Goal: Check status: Check status

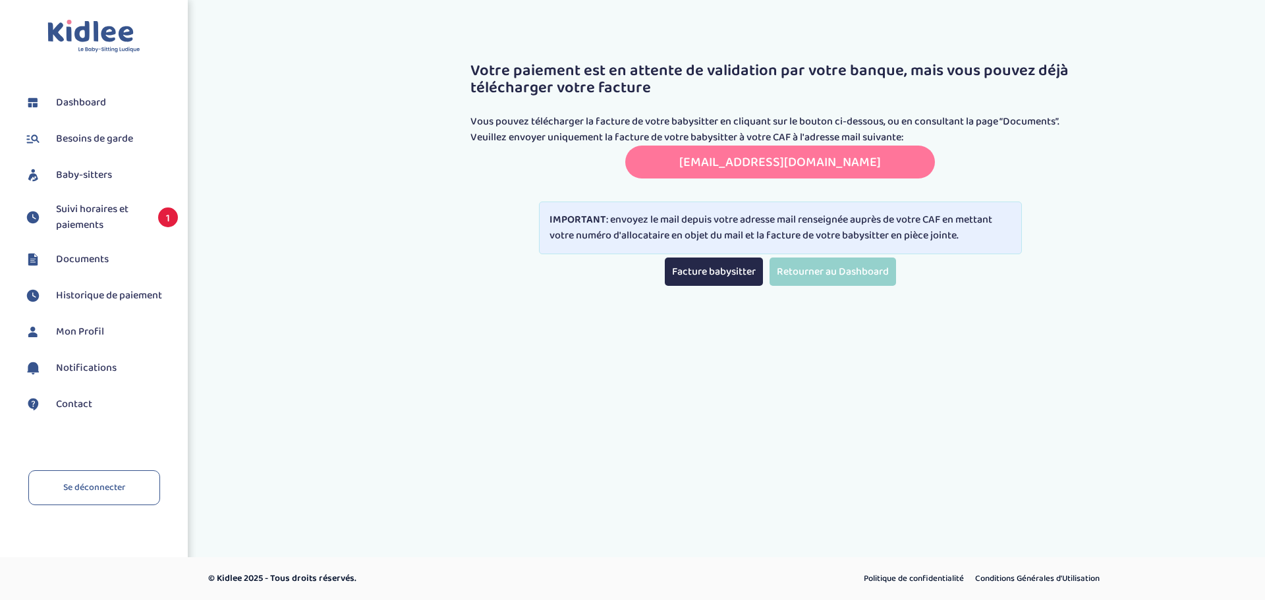
click at [102, 213] on span "Suivi horaires et paiements" at bounding box center [100, 218] width 89 height 32
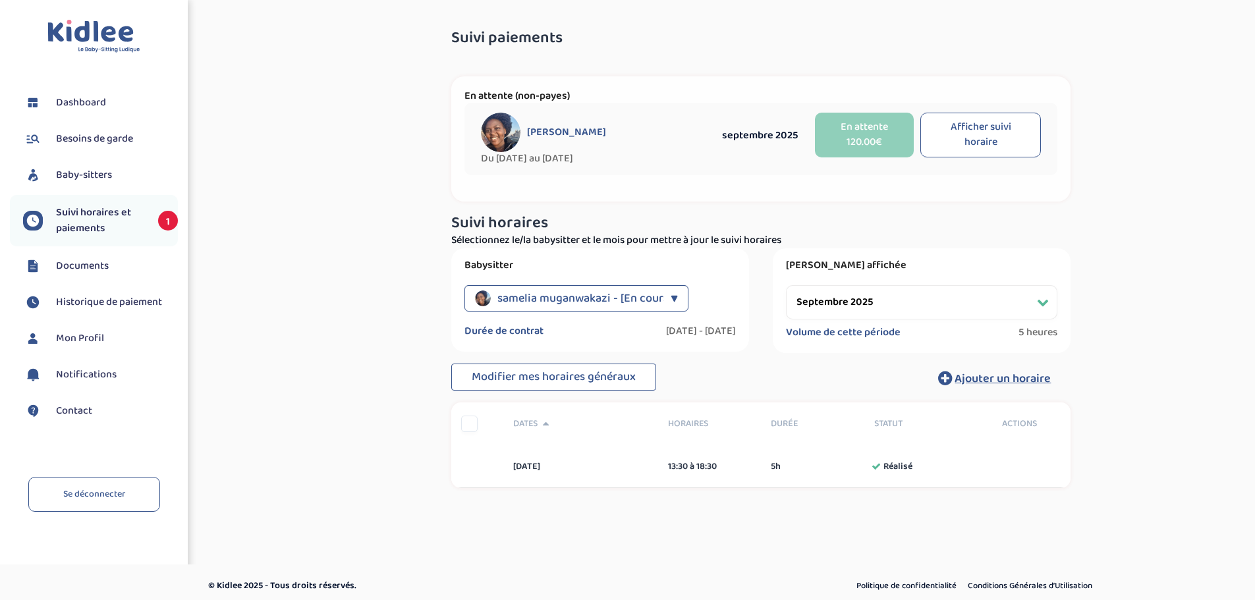
select select "septembre 2025"
click at [85, 102] on span "Dashboard" at bounding box center [81, 103] width 50 height 16
